Goal: Information Seeking & Learning: Learn about a topic

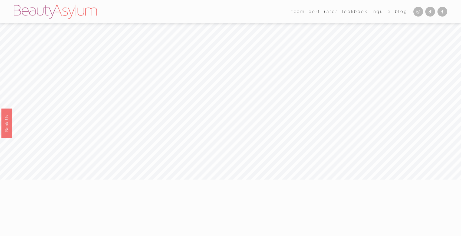
click at [336, 11] on link "Rates" at bounding box center [331, 12] width 14 height 8
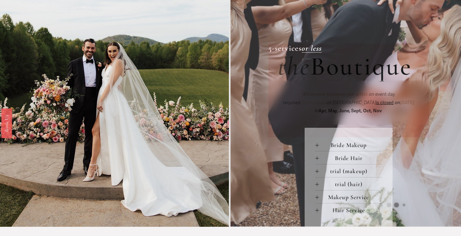
scroll to position [221, 0]
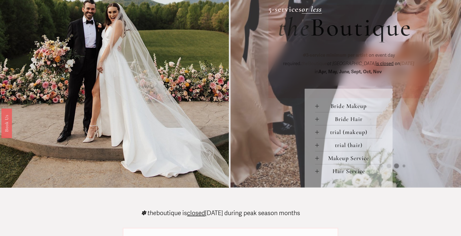
click at [354, 109] on span "Bride Makeup" at bounding box center [350, 105] width 63 height 7
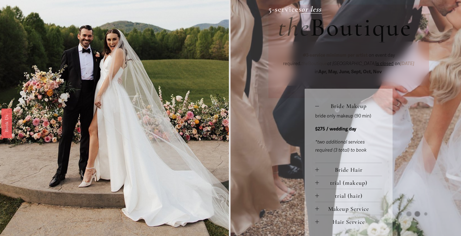
click at [345, 171] on span "Bride Hair" at bounding box center [350, 169] width 63 height 7
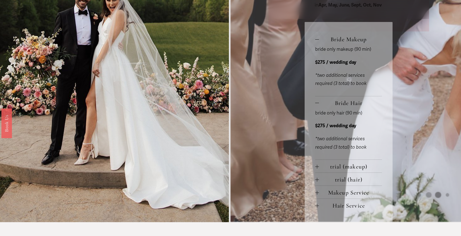
scroll to position [289, 0]
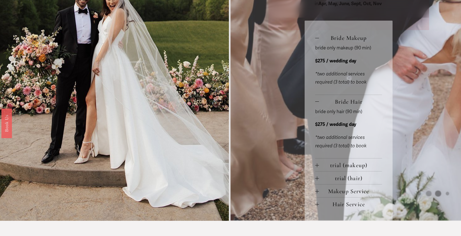
click at [349, 166] on span "trial (makeup)" at bounding box center [350, 164] width 63 height 7
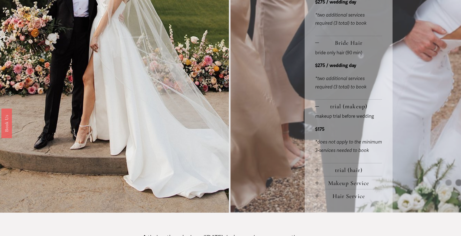
scroll to position [350, 0]
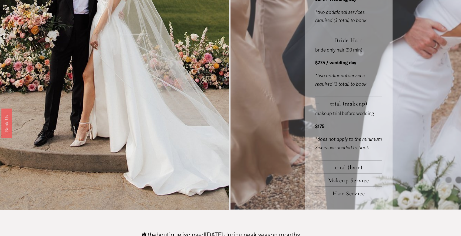
click at [344, 168] on span "trial (hair)" at bounding box center [350, 167] width 63 height 7
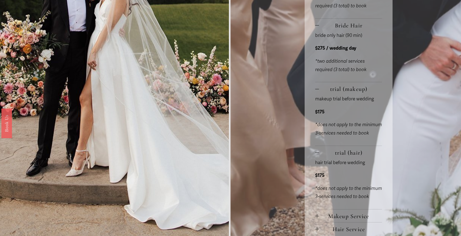
scroll to position [400, 0]
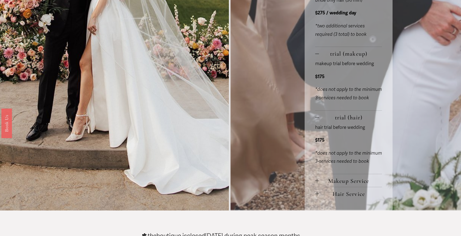
click at [341, 184] on span "Makeup Service" at bounding box center [350, 180] width 63 height 7
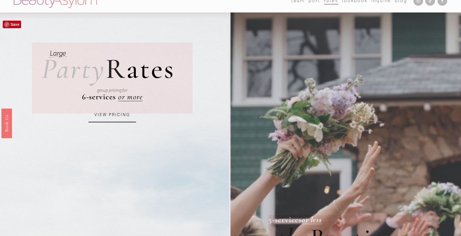
scroll to position [0, 0]
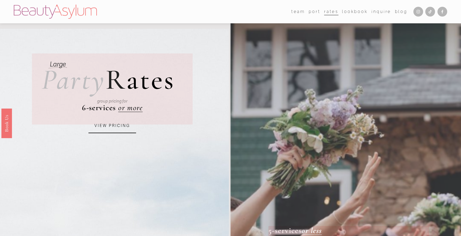
click at [351, 12] on link "Lookbook" at bounding box center [355, 12] width 26 height 8
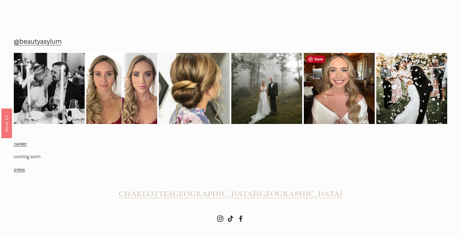
scroll to position [951, 0]
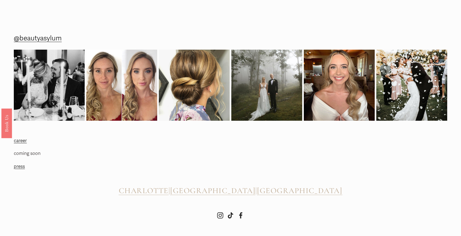
click at [169, 191] on span "CHARLOTTE" at bounding box center [144, 189] width 50 height 9
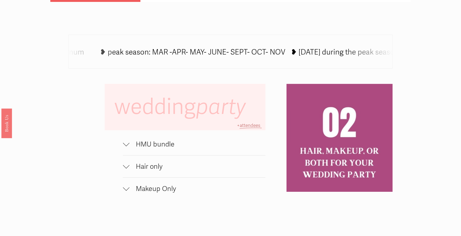
scroll to position [360, 0]
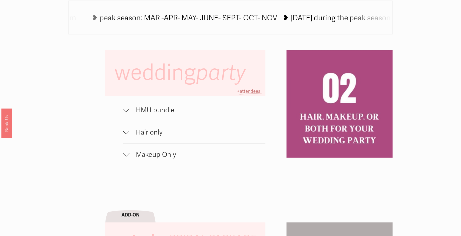
click at [157, 110] on span "HMU bundle" at bounding box center [197, 110] width 136 height 8
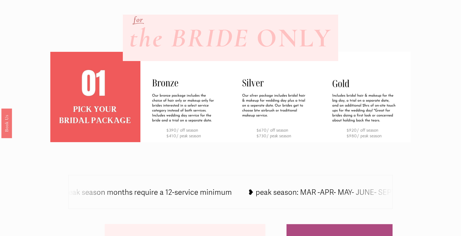
scroll to position [187, 0]
